Goal: Task Accomplishment & Management: Manage account settings

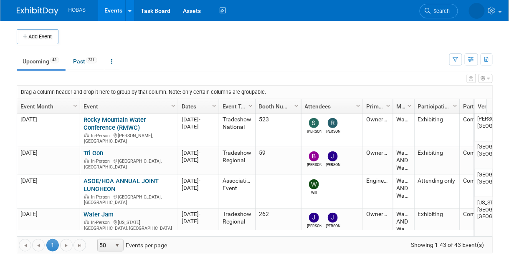
scroll to position [348, 0]
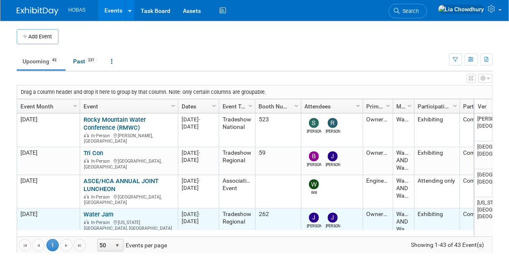
scroll to position [49, 0]
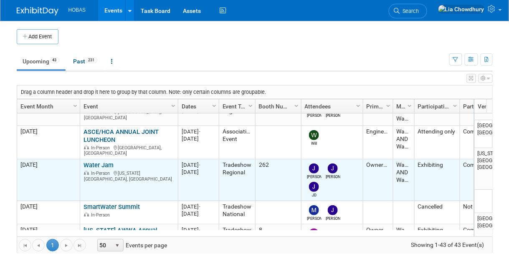
click at [94, 162] on link "Water Jam" at bounding box center [99, 166] width 30 height 8
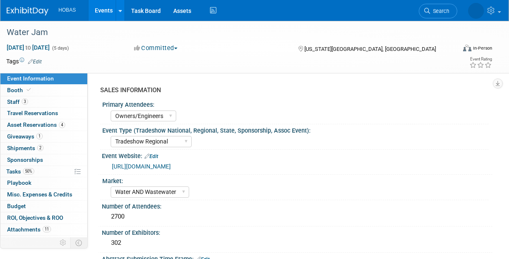
select select "Owners/Engineers"
select select "Tradeshow Regional"
select select "Water AND Wastewater"
select select "Exhibiting"
click at [13, 94] on link "Booth" at bounding box center [43, 90] width 87 height 11
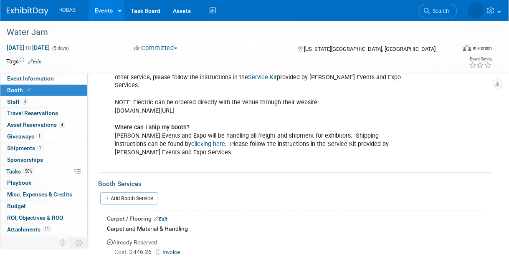
scroll to position [418, 0]
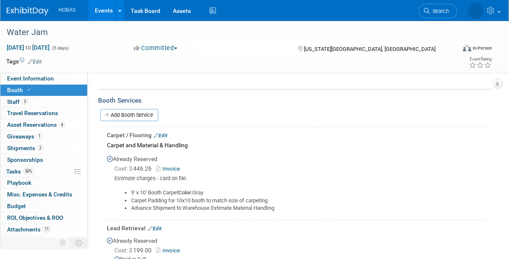
click at [165, 132] on div "Carpet / Flooring Edit" at bounding box center [296, 136] width 379 height 8
click at [164, 133] on link "Edit" at bounding box center [161, 136] width 14 height 6
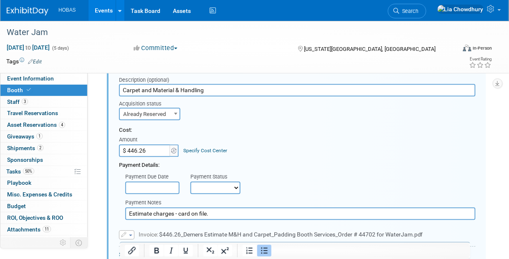
scroll to position [514, 0]
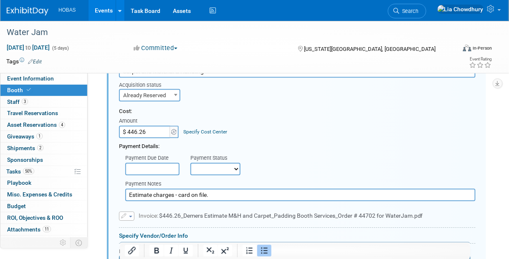
click at [130, 216] on span "button" at bounding box center [130, 217] width 3 height 2
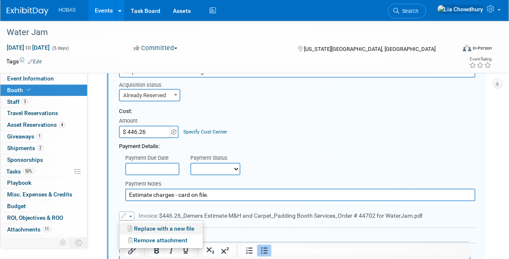
click at [139, 223] on link "Replace with a new file" at bounding box center [161, 229] width 84 height 12
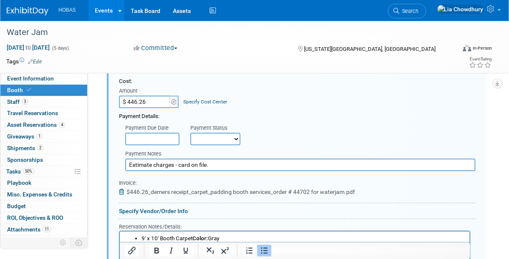
scroll to position [556, 0]
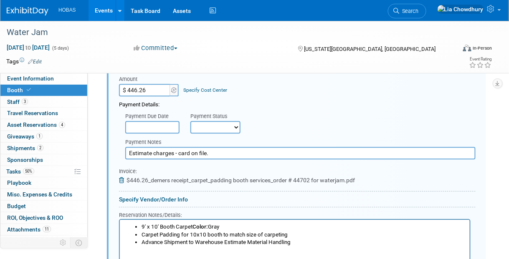
click at [223, 147] on input "Estimate charges - card on file." at bounding box center [300, 153] width 350 height 13
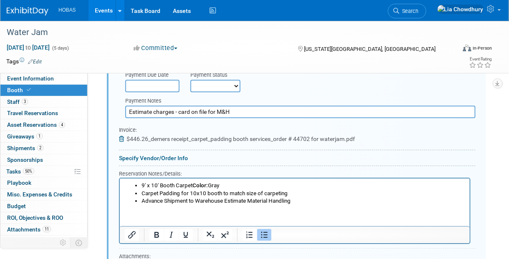
scroll to position [640, 0]
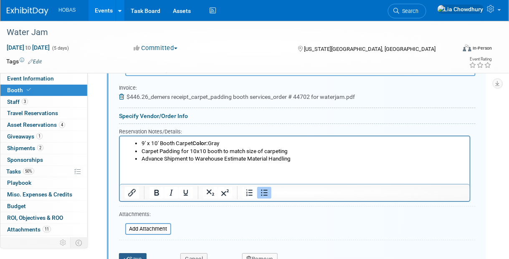
type input "Estimate charges - card on file for M&H"
click at [137, 254] on button "Save" at bounding box center [133, 260] width 28 height 12
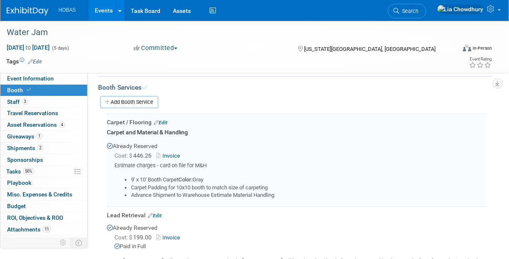
scroll to position [431, 0]
click at [100, 12] on link "Events" at bounding box center [104, 10] width 30 height 21
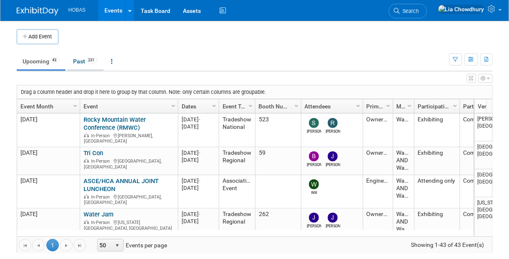
click at [82, 58] on link "Past 231" at bounding box center [85, 61] width 36 height 16
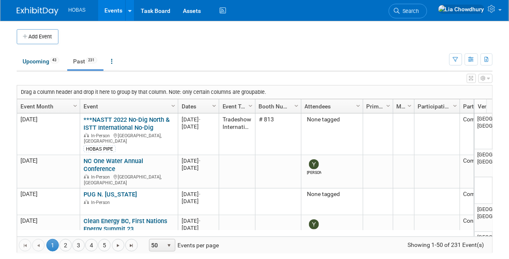
click at [213, 103] on span "Column Settings" at bounding box center [214, 106] width 7 height 7
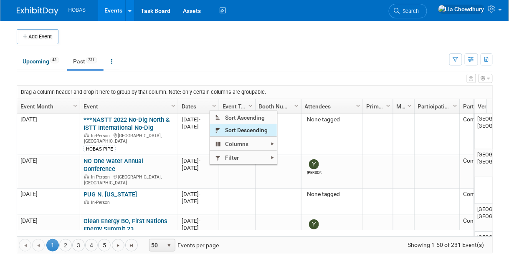
click at [234, 131] on span "Sort Descending" at bounding box center [243, 130] width 67 height 13
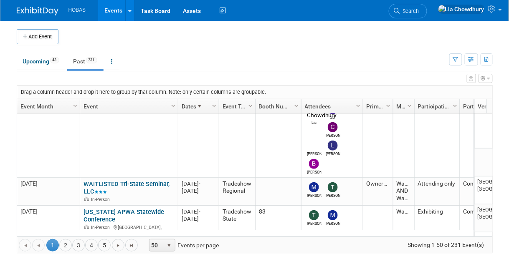
scroll to position [149, 0]
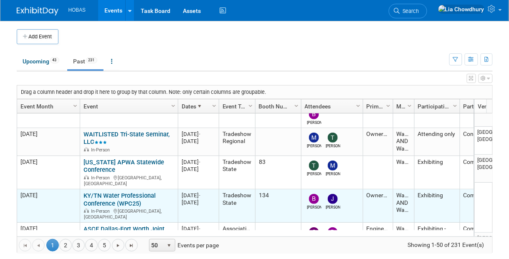
click at [117, 192] on link "KY/TN Water Professional Conference (WPC25)" at bounding box center [120, 199] width 72 height 15
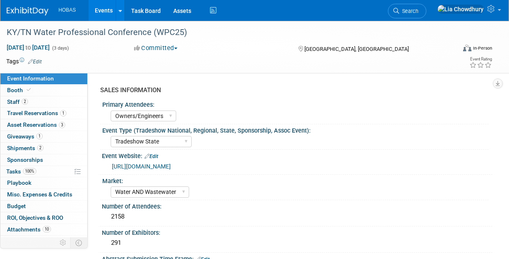
select select "Owners/Engineers"
select select "Tradeshow State"
select select "Water AND Wastewater"
select select "Exhibiting"
click at [16, 85] on link "Booth" at bounding box center [43, 90] width 87 height 11
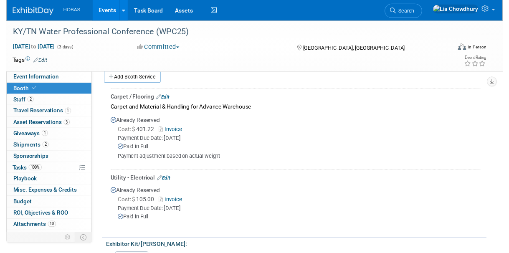
scroll to position [334, 0]
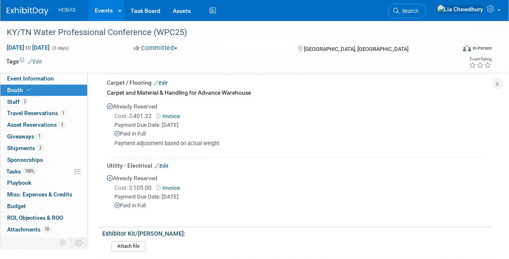
click at [175, 114] on link "Invoice" at bounding box center [169, 117] width 27 height 6
click at [164, 81] on link "Edit" at bounding box center [161, 84] width 14 height 6
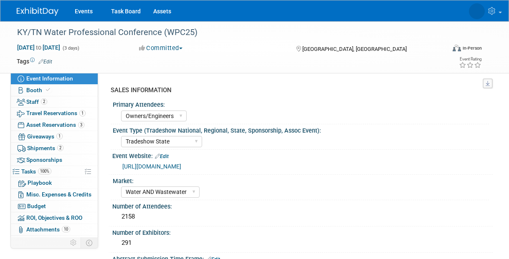
select select "Owners/Engineers"
select select "Tradeshow State"
select select "Water AND Wastewater"
select select "Exhibiting"
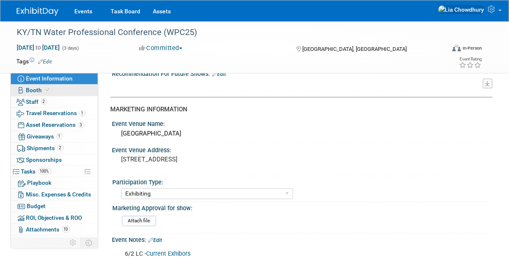
click at [35, 87] on span "Booth" at bounding box center [38, 90] width 25 height 7
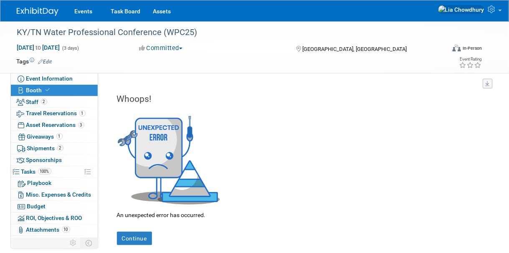
click at [32, 90] on span "Booth" at bounding box center [38, 90] width 25 height 7
click at [31, 101] on span "Staff 2" at bounding box center [36, 102] width 21 height 7
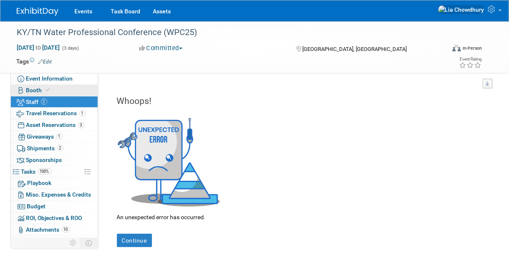
click at [35, 89] on span "Booth" at bounding box center [38, 90] width 25 height 7
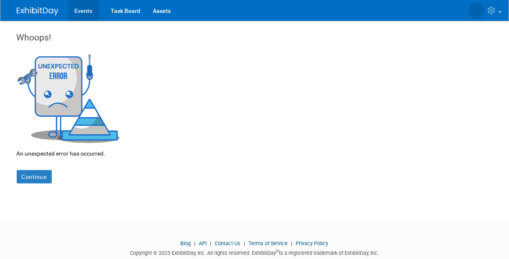
click at [87, 9] on link "Events" at bounding box center [84, 10] width 30 height 21
click at [81, 12] on link "Events" at bounding box center [84, 10] width 30 height 21
click at [72, 105] on img at bounding box center [69, 97] width 104 height 91
click at [28, 179] on link "Continue" at bounding box center [34, 176] width 35 height 13
click at [35, 7] on img at bounding box center [38, 11] width 42 height 8
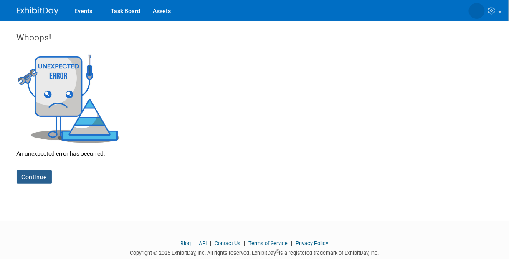
click at [32, 176] on link "Continue" at bounding box center [34, 176] width 35 height 13
click at [65, 56] on img at bounding box center [69, 97] width 104 height 91
click at [30, 11] on img at bounding box center [38, 11] width 42 height 8
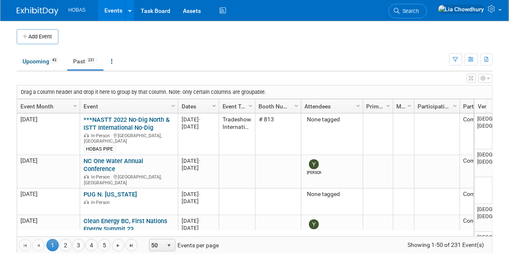
click at [217, 103] on span "Column Settings" at bounding box center [214, 106] width 7 height 7
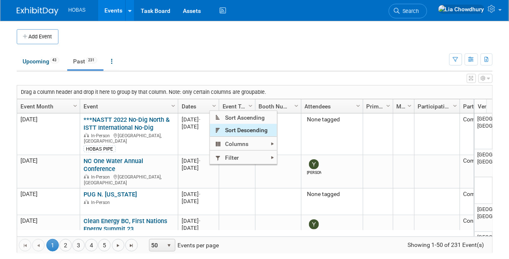
click at [225, 134] on span "Sort Descending" at bounding box center [243, 130] width 67 height 13
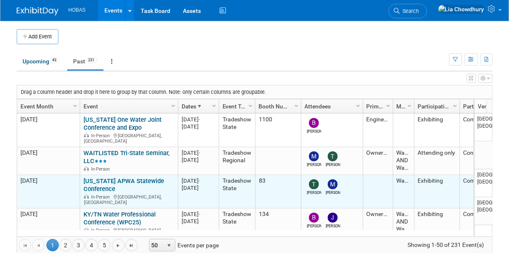
scroll to position [49, 0]
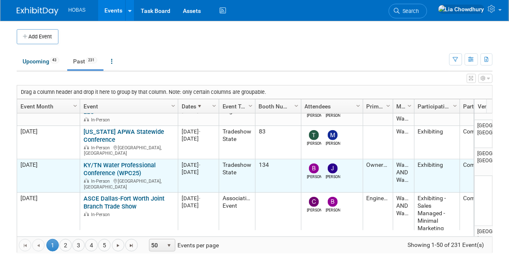
click at [116, 162] on link "KY/TN Water Professional Conference (WPC25)" at bounding box center [120, 169] width 72 height 15
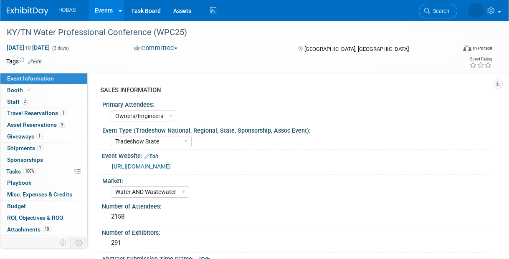
select select "Owners/Engineers"
select select "Tradeshow State"
select select "Water AND Wastewater"
select select "Exhibiting"
click at [16, 92] on span "Booth" at bounding box center [19, 90] width 25 height 7
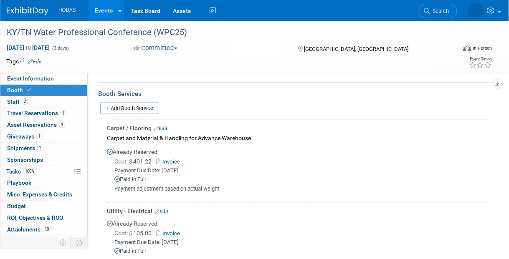
scroll to position [334, 0]
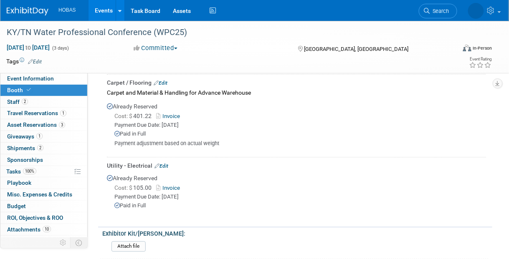
click at [162, 84] on div "Carpet / Flooring Edit" at bounding box center [296, 83] width 379 height 8
click at [164, 82] on link "Edit" at bounding box center [161, 84] width 14 height 6
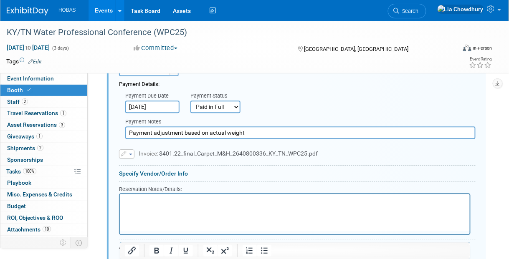
scroll to position [479, 0]
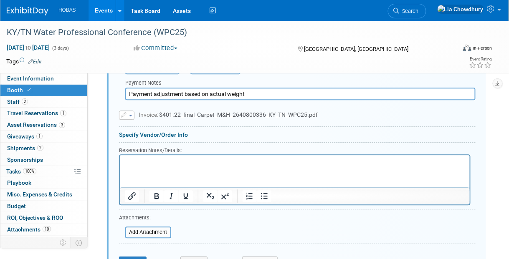
click at [185, 112] on span "Invoice: $401.22_final_Carpet_M&H_2640800336_KY_TN_WPC25.pdf" at bounding box center [228, 115] width 179 height 7
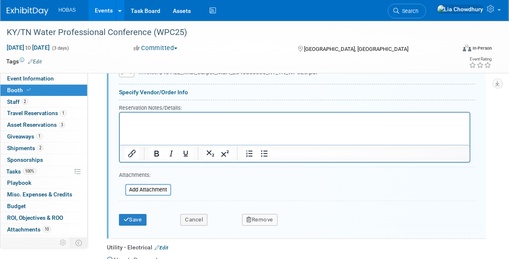
scroll to position [563, 0]
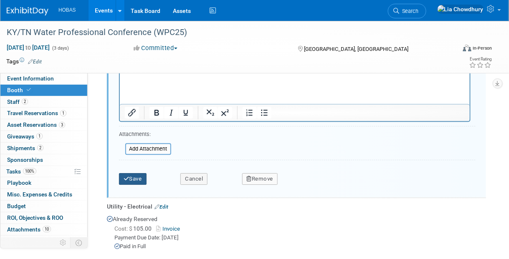
click at [128, 180] on button "Save" at bounding box center [133, 179] width 28 height 12
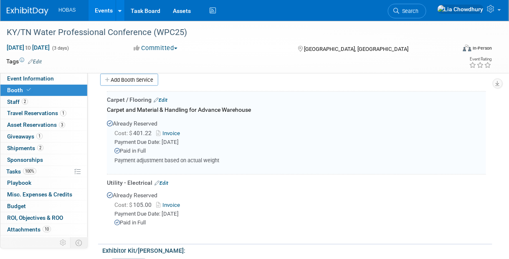
scroll to position [312, 0]
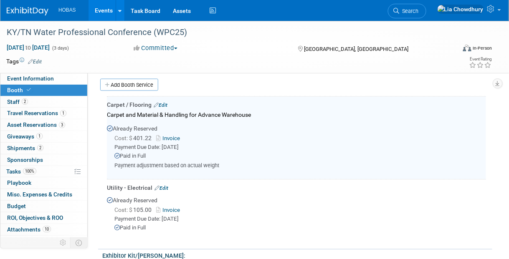
click at [166, 139] on link "Invoice" at bounding box center [169, 139] width 27 height 6
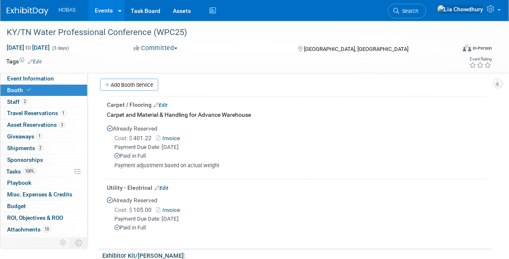
click at [165, 104] on link "Edit" at bounding box center [161, 106] width 14 height 6
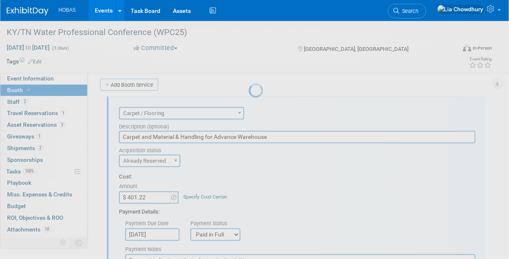
scroll to position [0, 0]
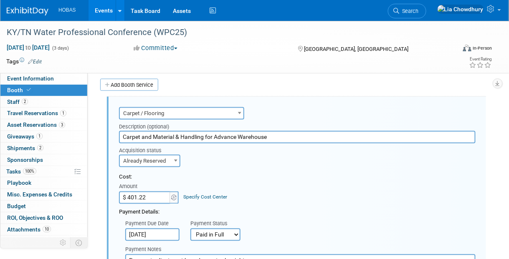
paste input "32.7"
type input "$ 432.72"
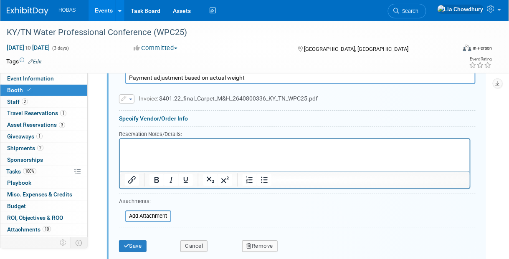
scroll to position [563, 0]
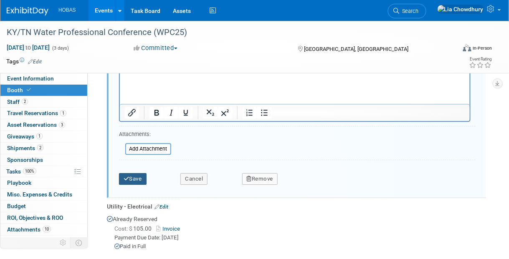
click at [140, 178] on button "Save" at bounding box center [133, 179] width 28 height 12
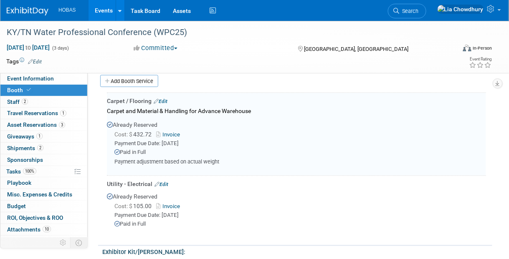
scroll to position [312, 0]
